Goal: Navigation & Orientation: Find specific page/section

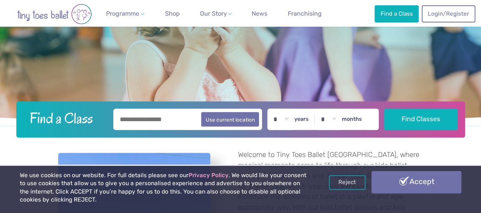
scroll to position [119, 0]
click at [418, 182] on link "Accept" at bounding box center [417, 182] width 90 height 22
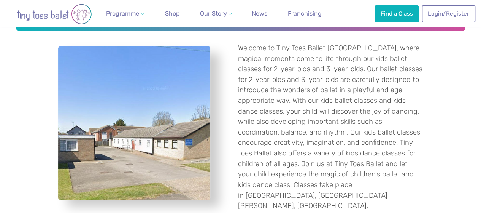
scroll to position [238, 0]
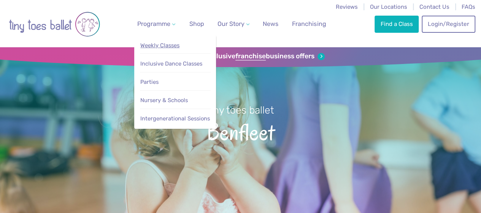
click at [165, 46] on span "Weekly Classes" at bounding box center [159, 45] width 39 height 7
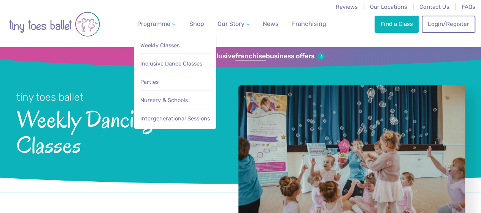
click at [166, 67] on span "Inclusive Dance Classes" at bounding box center [171, 63] width 62 height 7
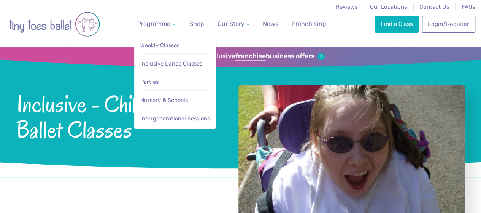
click at [167, 65] on span "Inclusive Dance Classes" at bounding box center [171, 63] width 62 height 7
click at [161, 104] on span "Nursery & Schools" at bounding box center [164, 100] width 48 height 7
